Goal: Obtain resource: Obtain resource

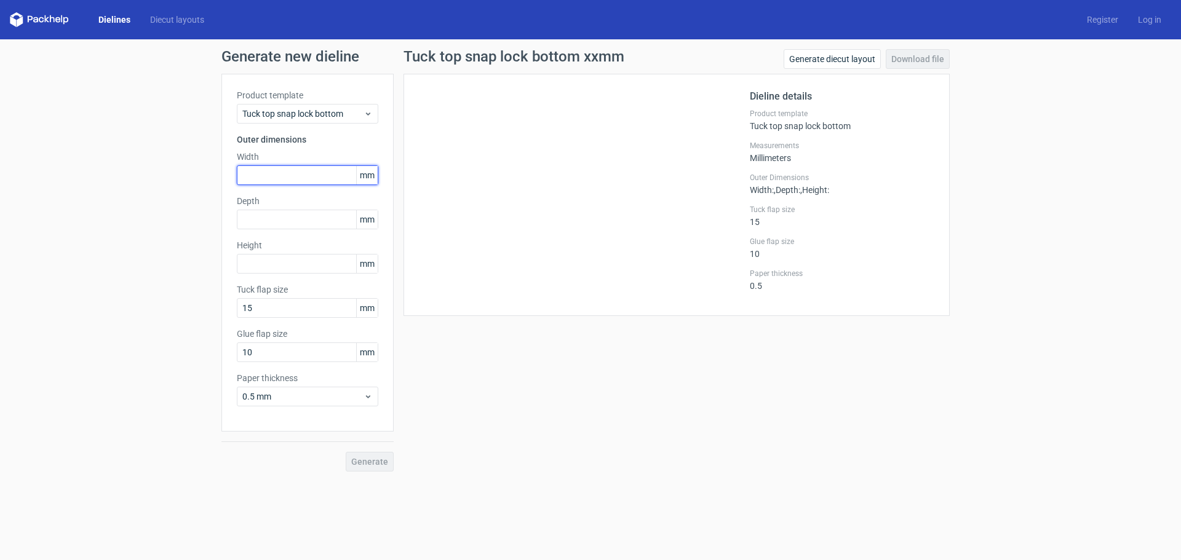
click at [315, 173] on input "text" at bounding box center [308, 176] width 142 height 20
click at [294, 176] on input "text" at bounding box center [308, 176] width 142 height 20
type input "66"
type input "45"
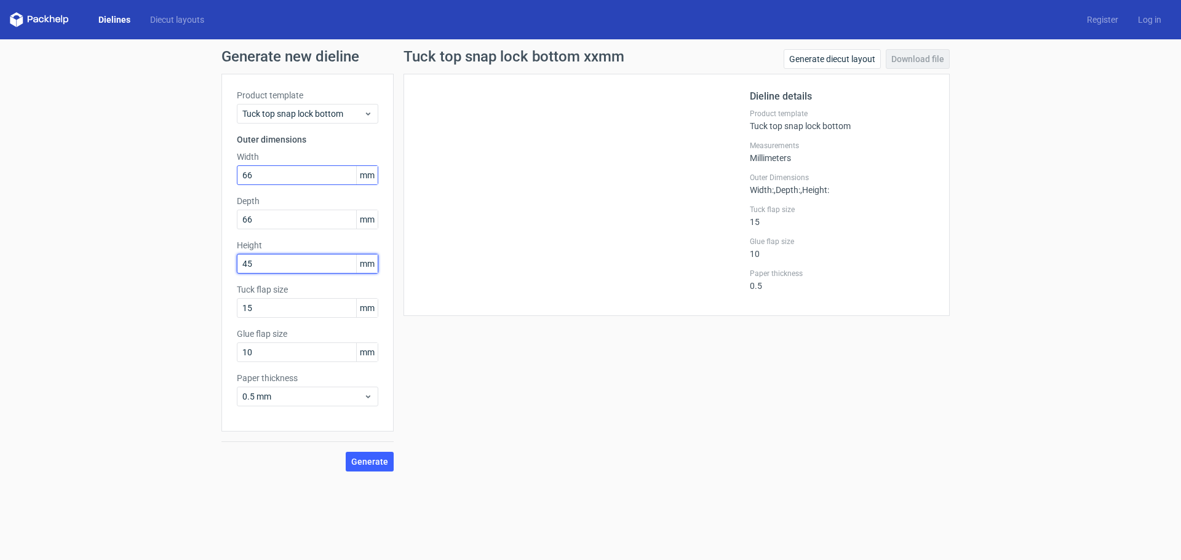
click at [346, 452] on button "Generate" at bounding box center [370, 462] width 48 height 20
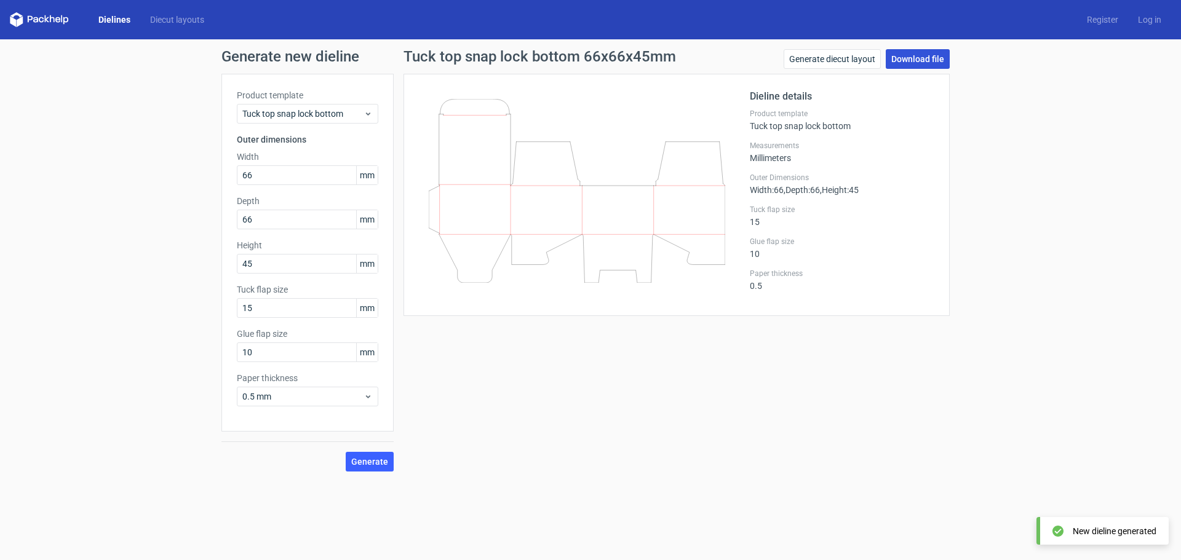
click at [922, 58] on link "Download file" at bounding box center [918, 59] width 64 height 20
click at [920, 58] on link "Download file" at bounding box center [918, 59] width 64 height 20
click at [826, 52] on link "Generate diecut layout" at bounding box center [832, 59] width 97 height 20
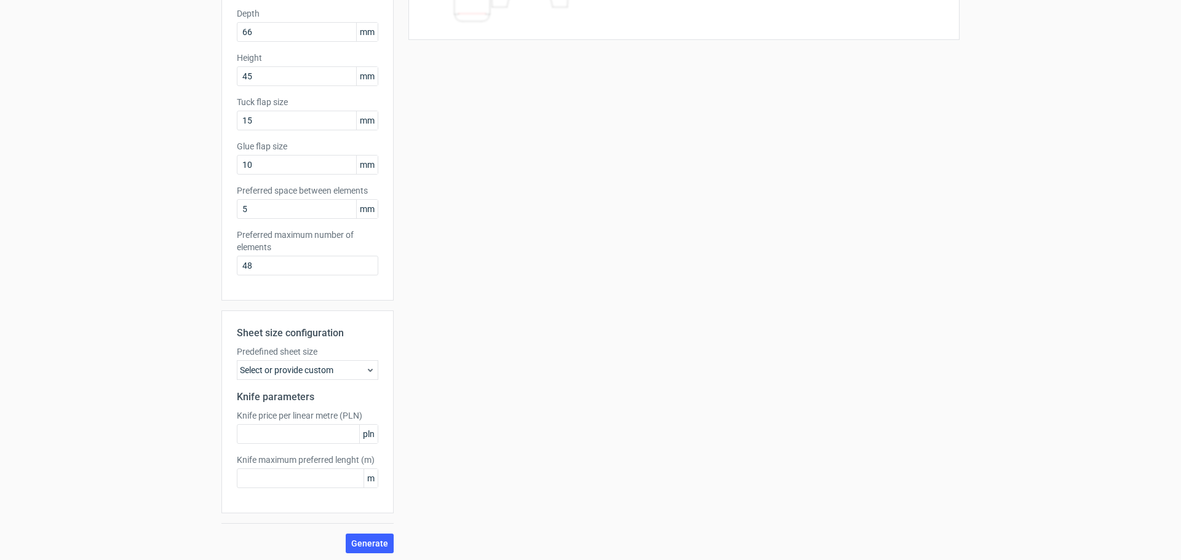
scroll to position [191, 0]
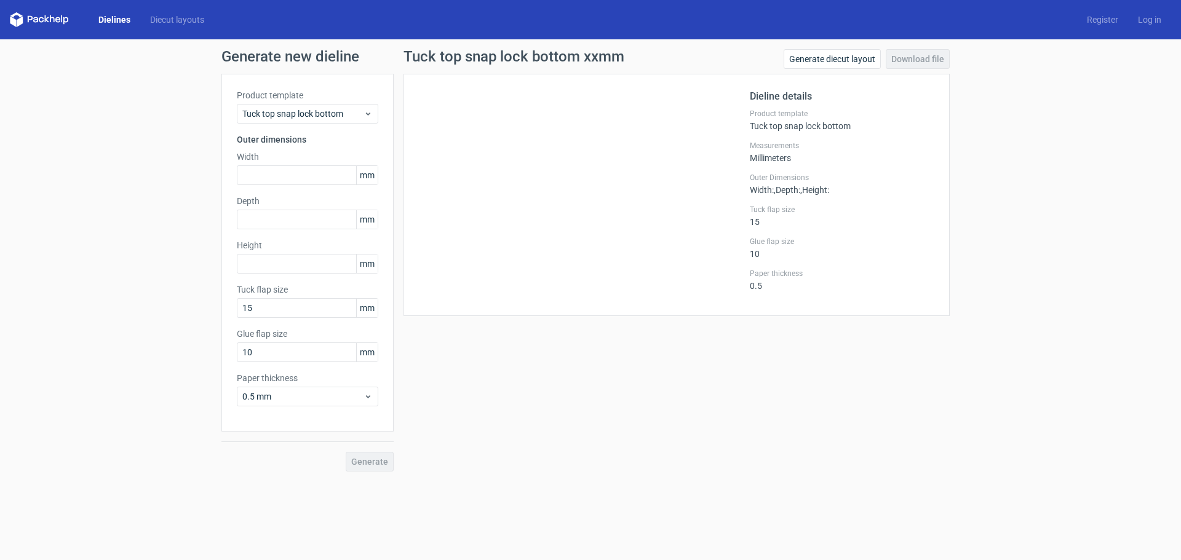
click at [49, 21] on icon at bounding box center [39, 19] width 59 height 15
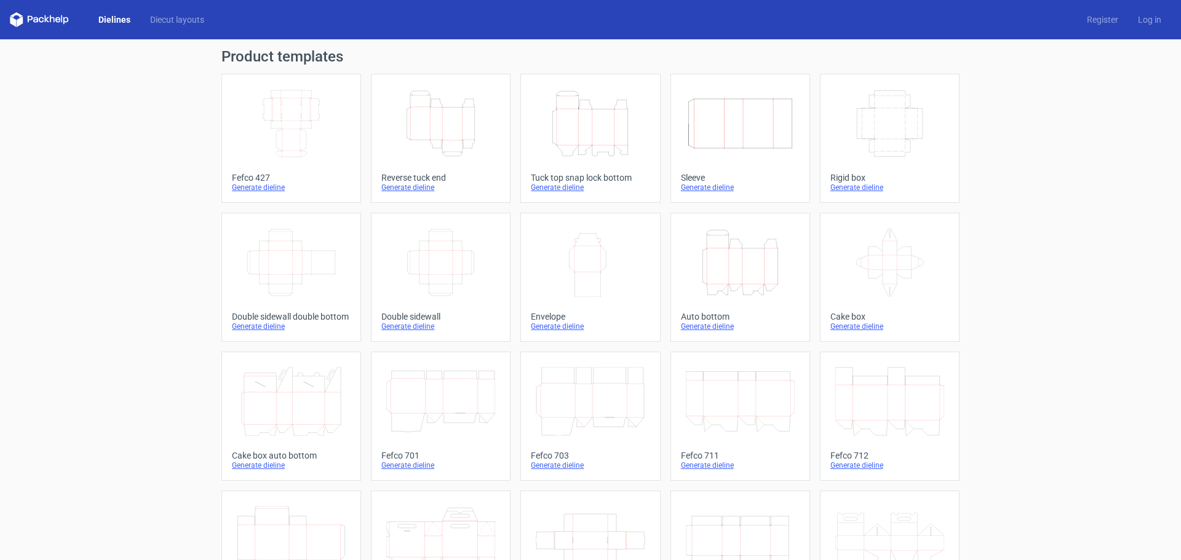
click at [435, 124] on icon "Height Depth Width" at bounding box center [440, 123] width 109 height 69
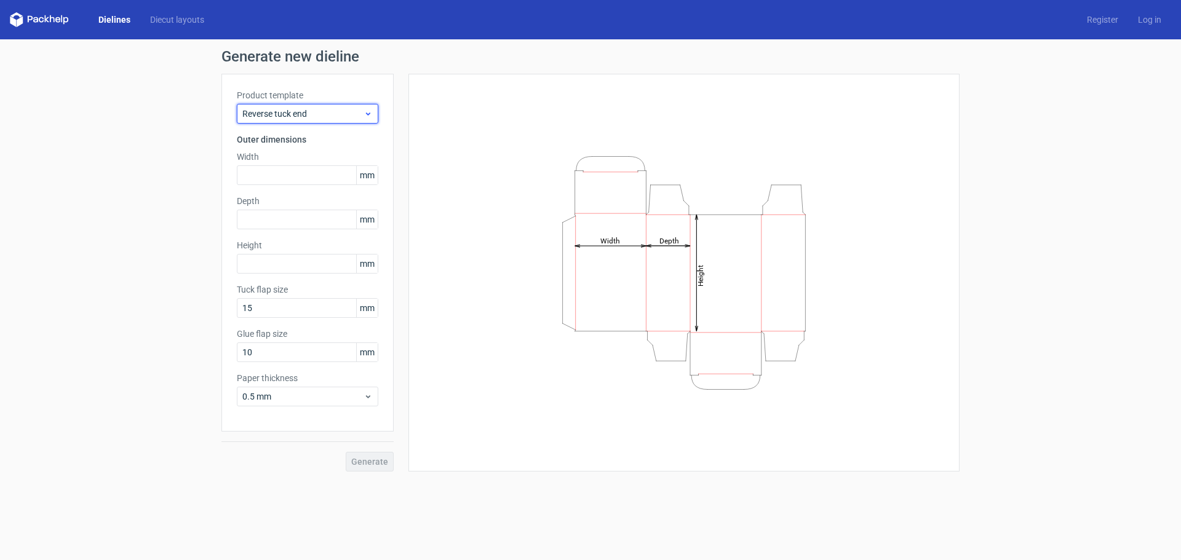
click at [310, 114] on span "Reverse tuck end" at bounding box center [302, 114] width 121 height 12
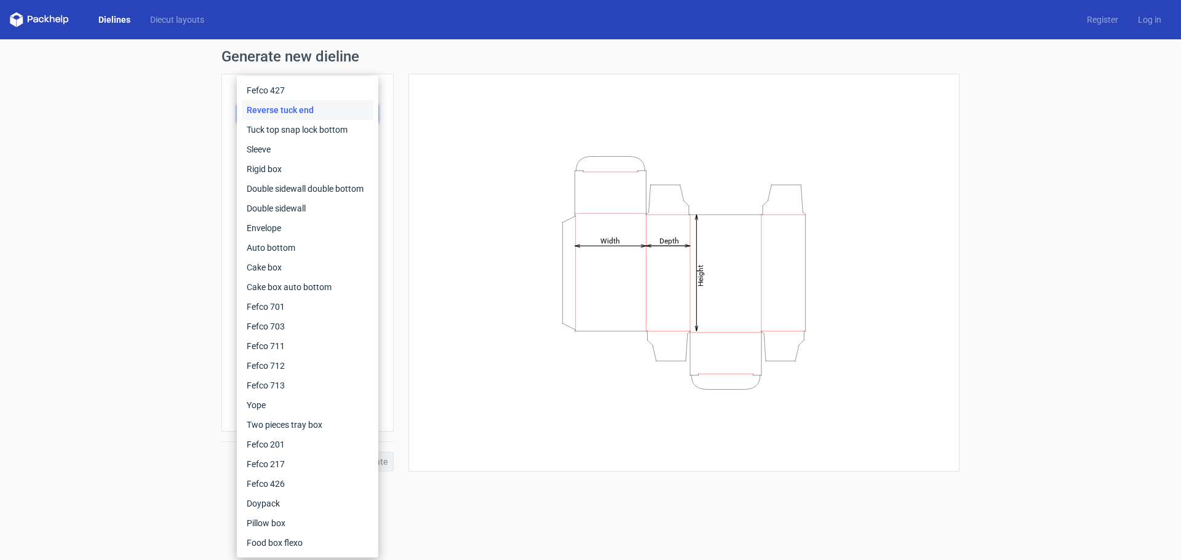
click at [310, 114] on div "Reverse tuck end" at bounding box center [308, 110] width 132 height 20
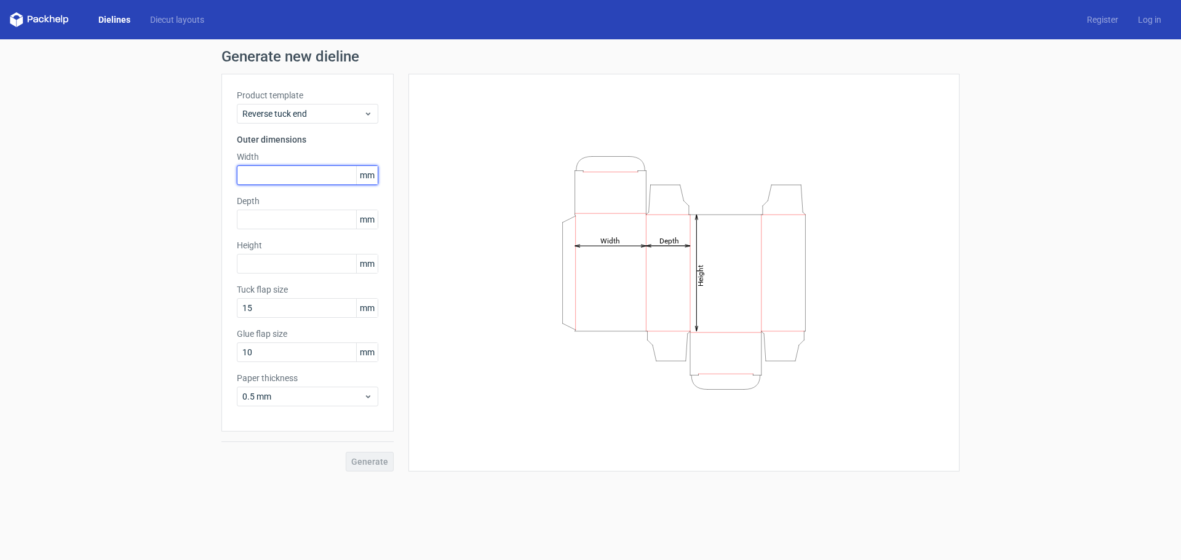
click at [284, 169] on input "text" at bounding box center [308, 176] width 142 height 20
type input "66"
type input "45"
click at [346, 452] on button "Generate" at bounding box center [370, 462] width 48 height 20
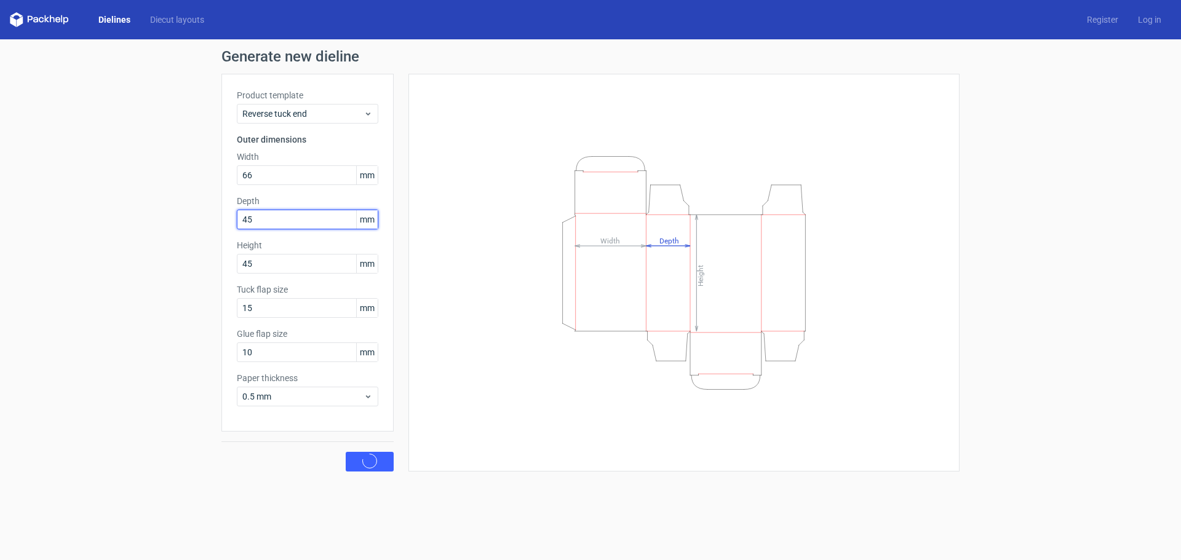
drag, startPoint x: 235, startPoint y: 221, endPoint x: 218, endPoint y: 221, distance: 16.6
click at [219, 221] on div "Generate new dieline Product template Reverse tuck end Outer dimensions Width 6…" at bounding box center [590, 260] width 1181 height 442
type input "66"
click at [297, 260] on input "45" at bounding box center [308, 264] width 142 height 20
click at [334, 312] on input "15" at bounding box center [308, 308] width 142 height 20
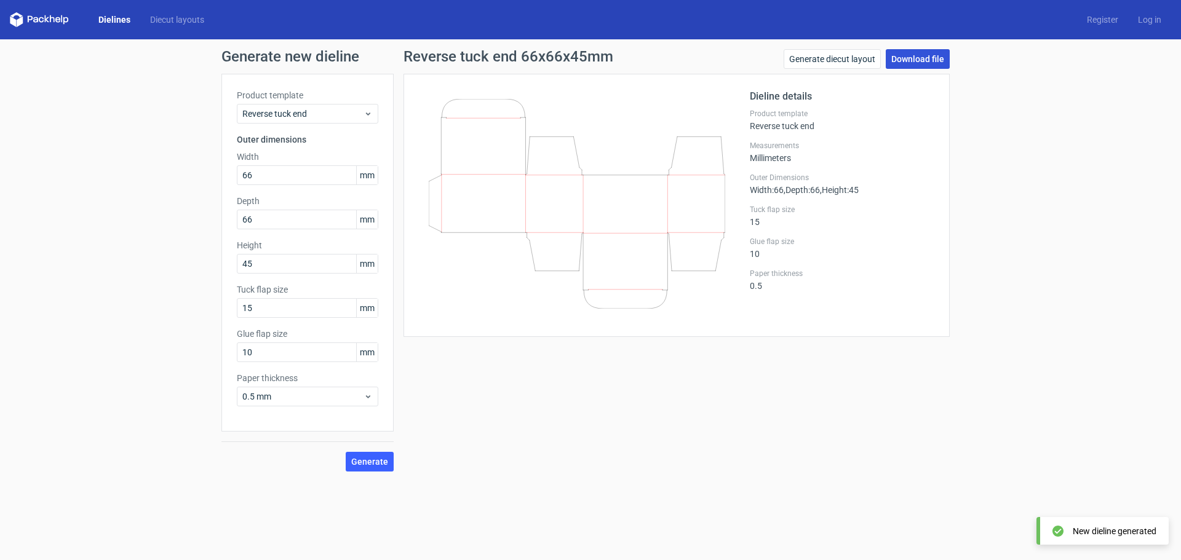
click at [913, 59] on link "Download file" at bounding box center [918, 59] width 64 height 20
click at [803, 62] on link "Generate diecut layout" at bounding box center [832, 59] width 97 height 20
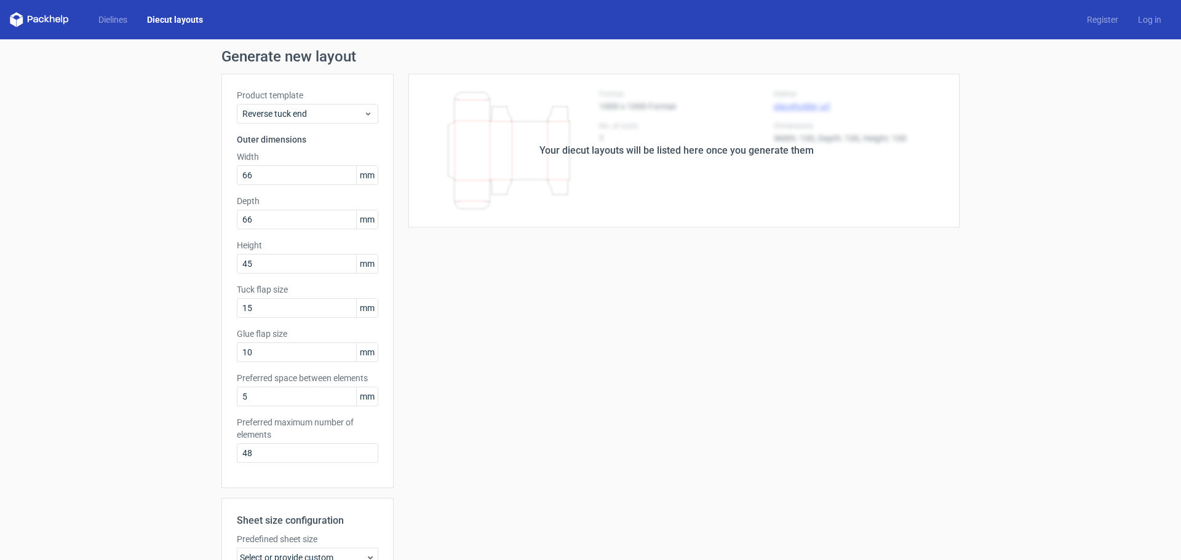
click at [752, 185] on div "Your diecut layouts will be listed here once you generate them" at bounding box center [677, 151] width 566 height 154
click at [649, 140] on div "Your diecut layouts will be listed here once you generate them" at bounding box center [677, 151] width 566 height 154
click at [529, 253] on div "Your diecut layouts will be listed here once you generate them Height Depth Wid…" at bounding box center [677, 408] width 566 height 668
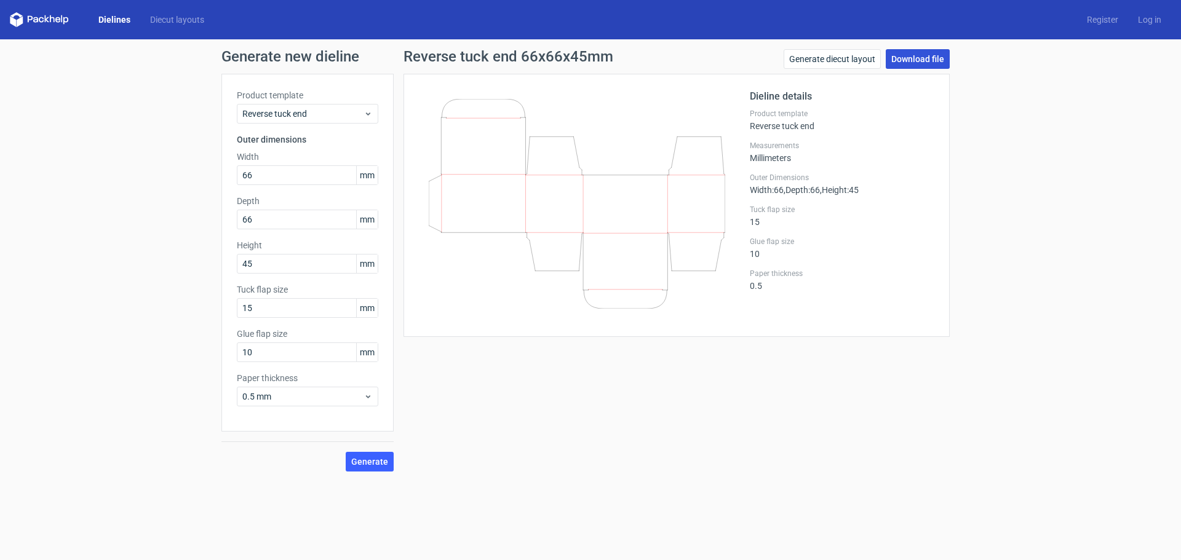
click at [925, 62] on link "Download file" at bounding box center [918, 59] width 64 height 20
